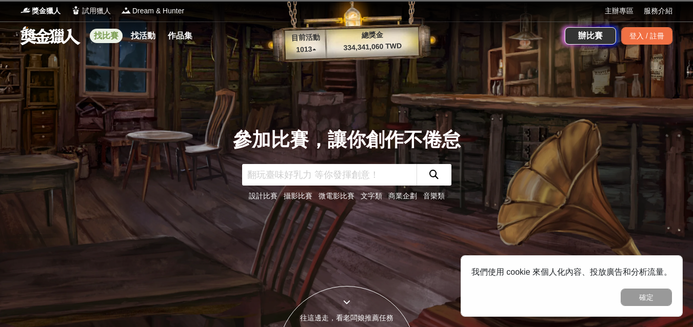
click at [101, 32] on link "找比賽" at bounding box center [106, 36] width 33 height 14
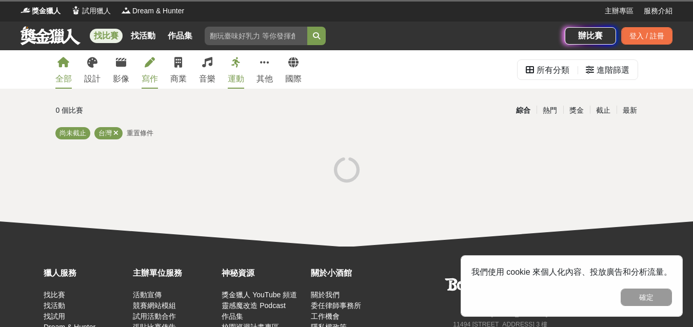
click at [151, 80] on div "寫作" at bounding box center [150, 79] width 16 height 12
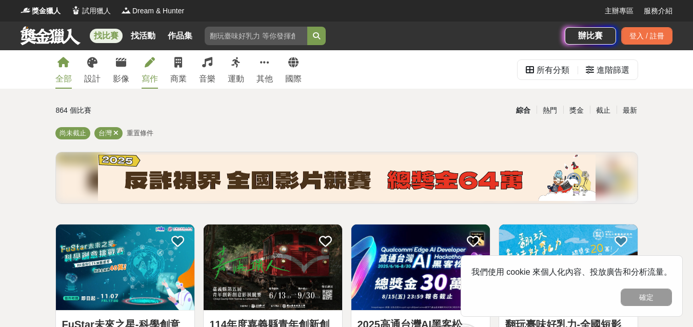
click at [142, 69] on link "寫作" at bounding box center [150, 69] width 16 height 38
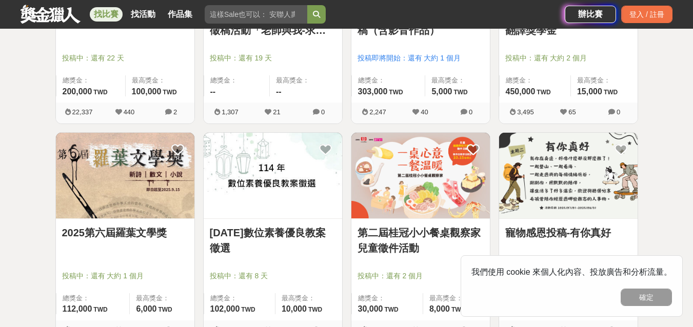
scroll to position [1170, 0]
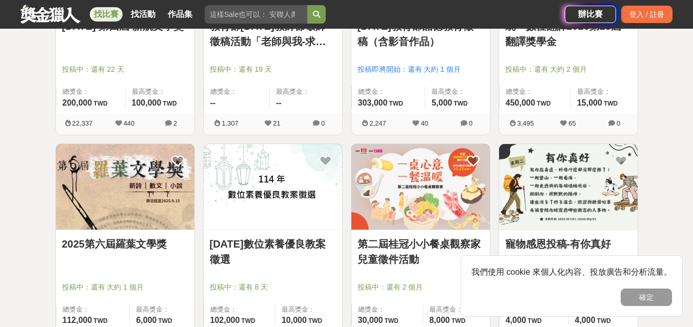
click at [71, 172] on img at bounding box center [125, 187] width 139 height 86
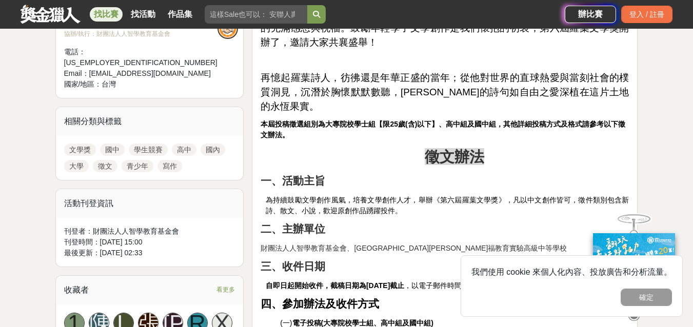
scroll to position [431, 0]
